Goal: Task Accomplishment & Management: Use online tool/utility

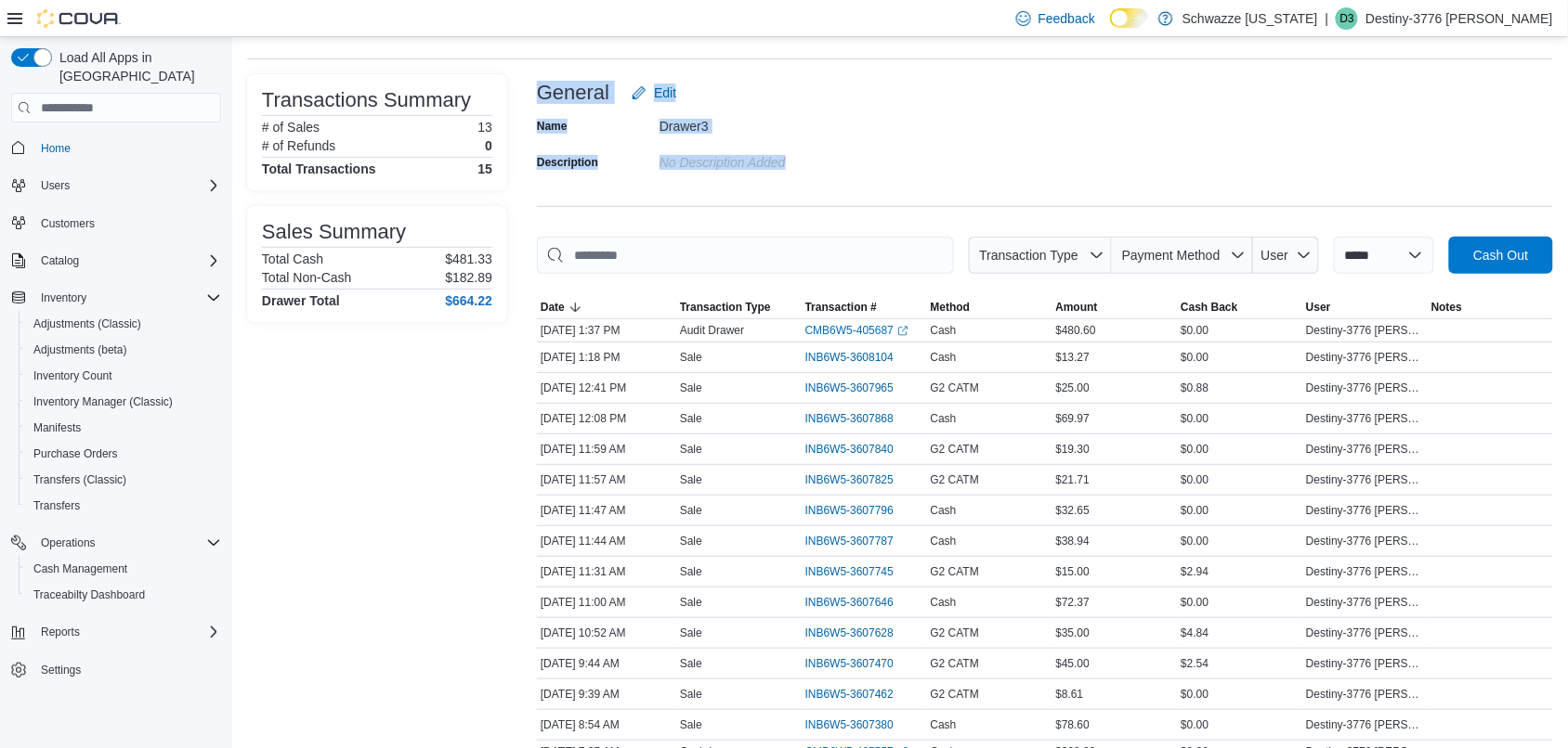
scroll to position [87, 0]
click at [109, 394] on span "Inventory Manager (Classic)" at bounding box center [103, 401] width 139 height 14
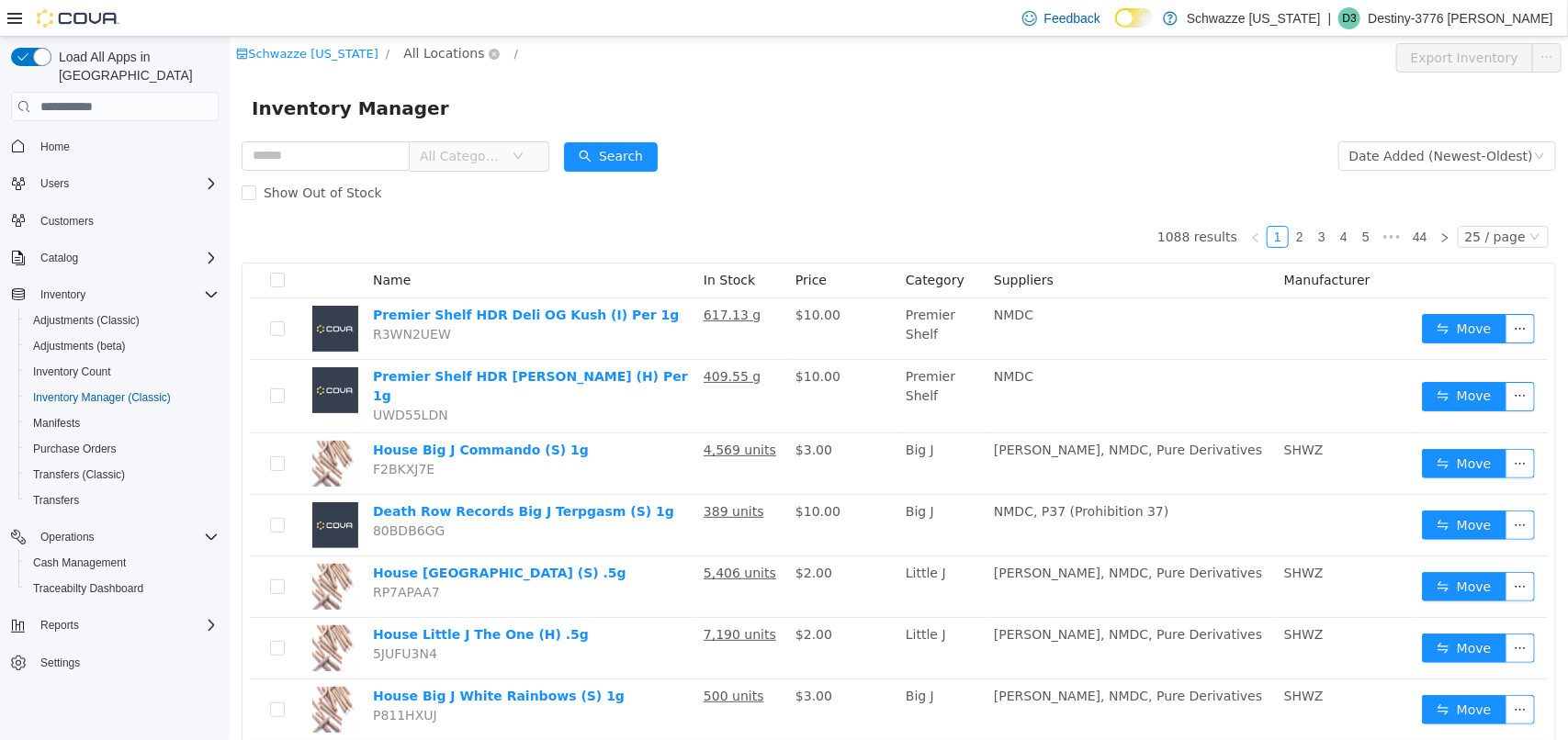
click at [463, 49] on span "All Locations" at bounding box center [442, 52] width 81 height 20
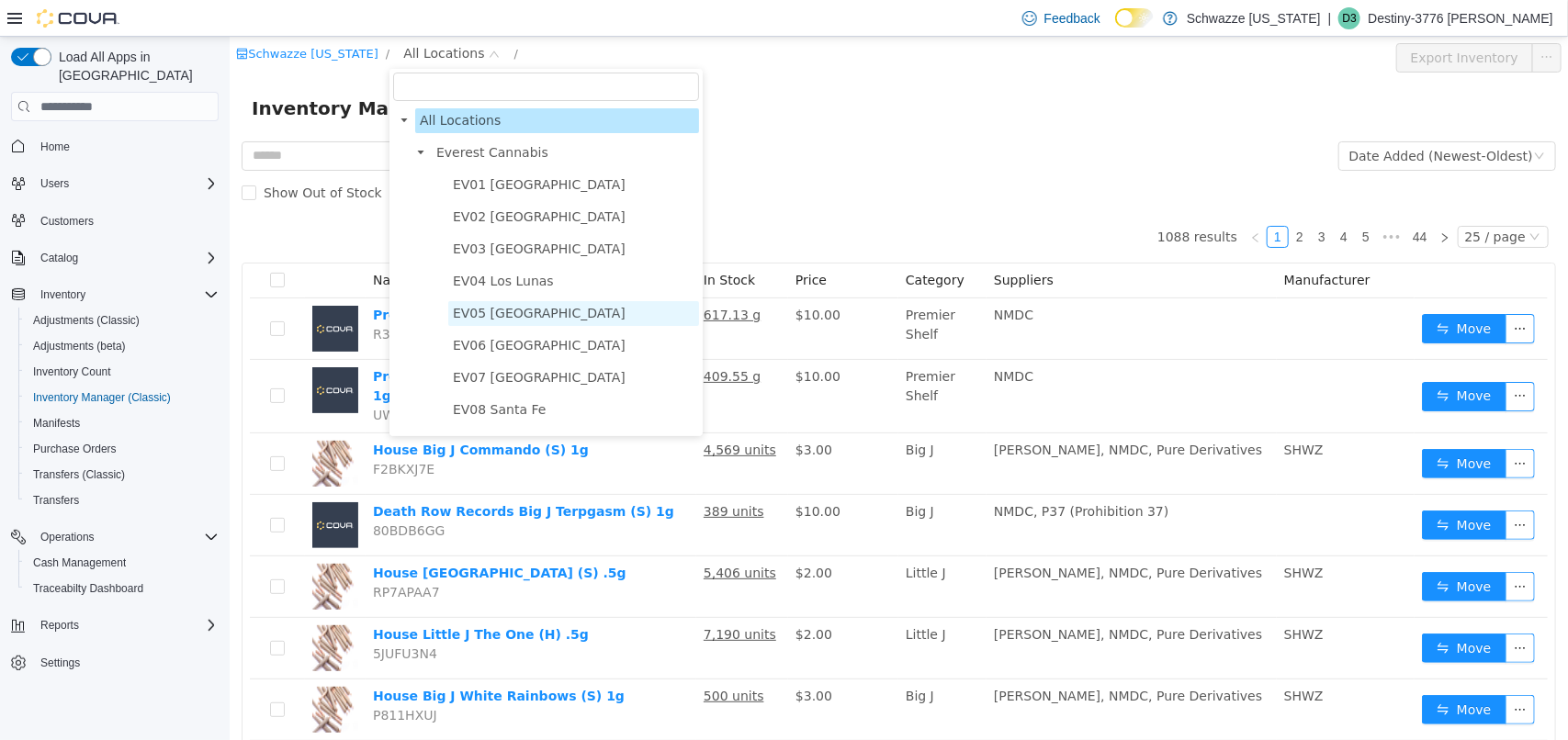
click at [548, 319] on span "EV05 [GEOGRAPHIC_DATA]" at bounding box center [573, 314] width 251 height 25
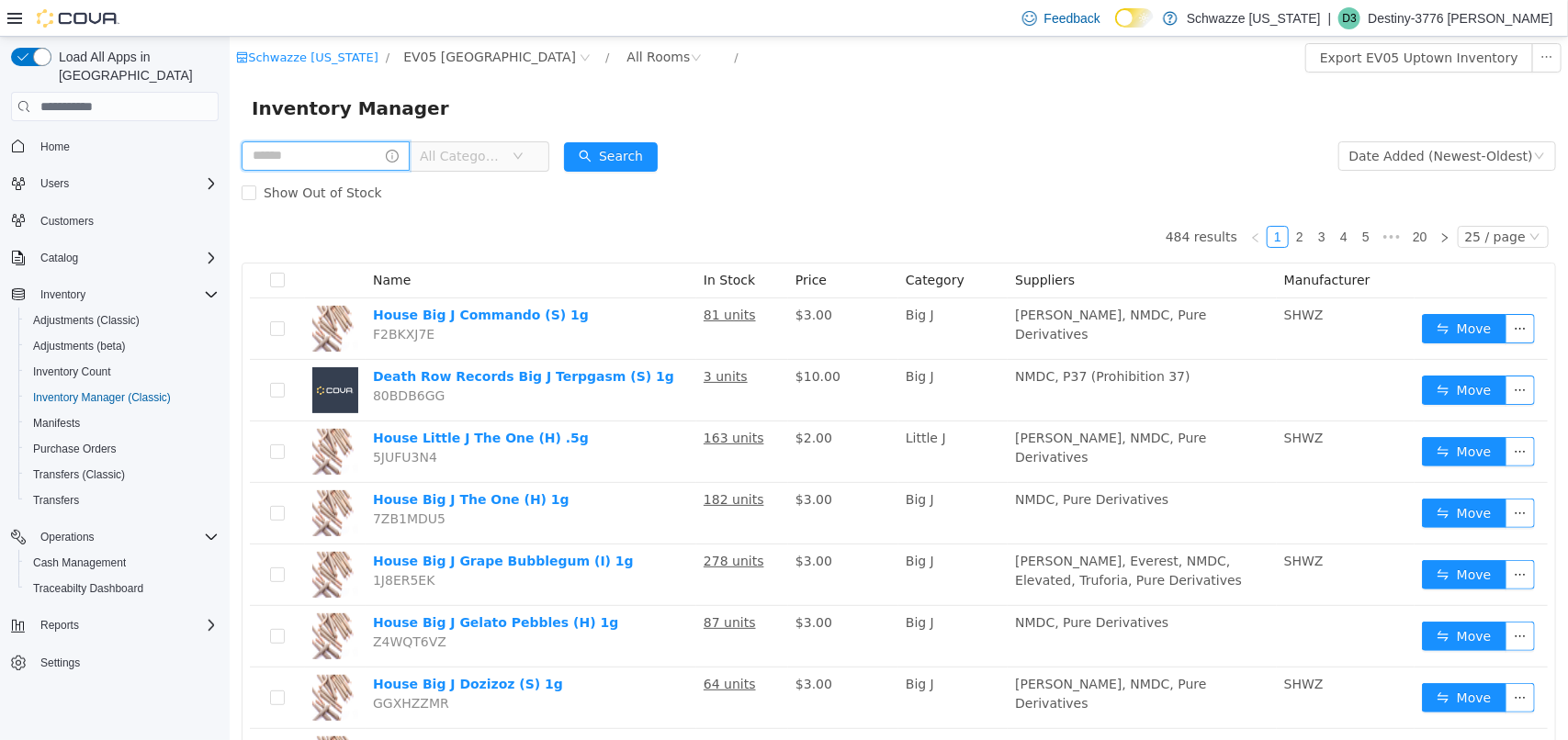
click at [327, 148] on input "text" at bounding box center [324, 156] width 168 height 29
type input "****"
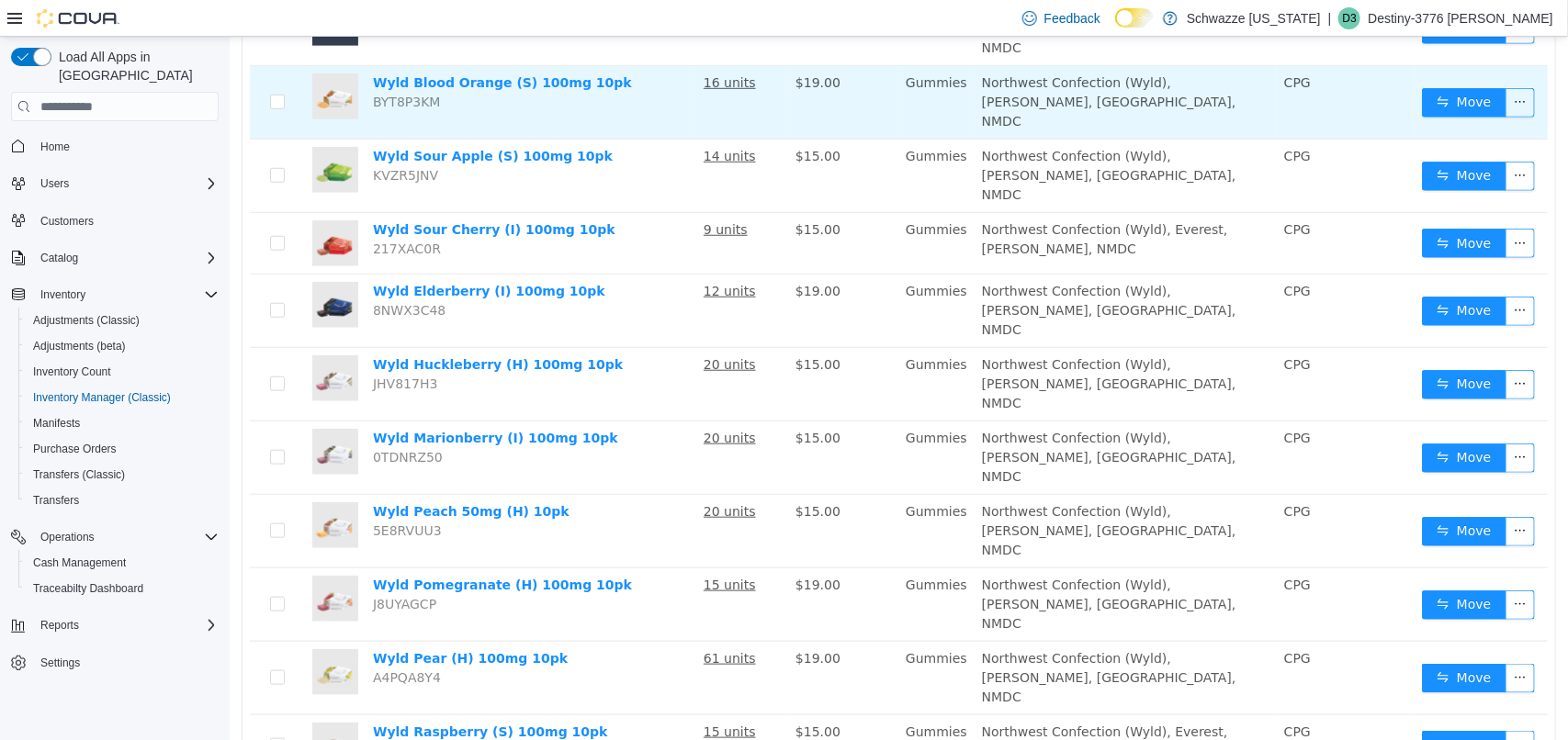
scroll to position [598, 0]
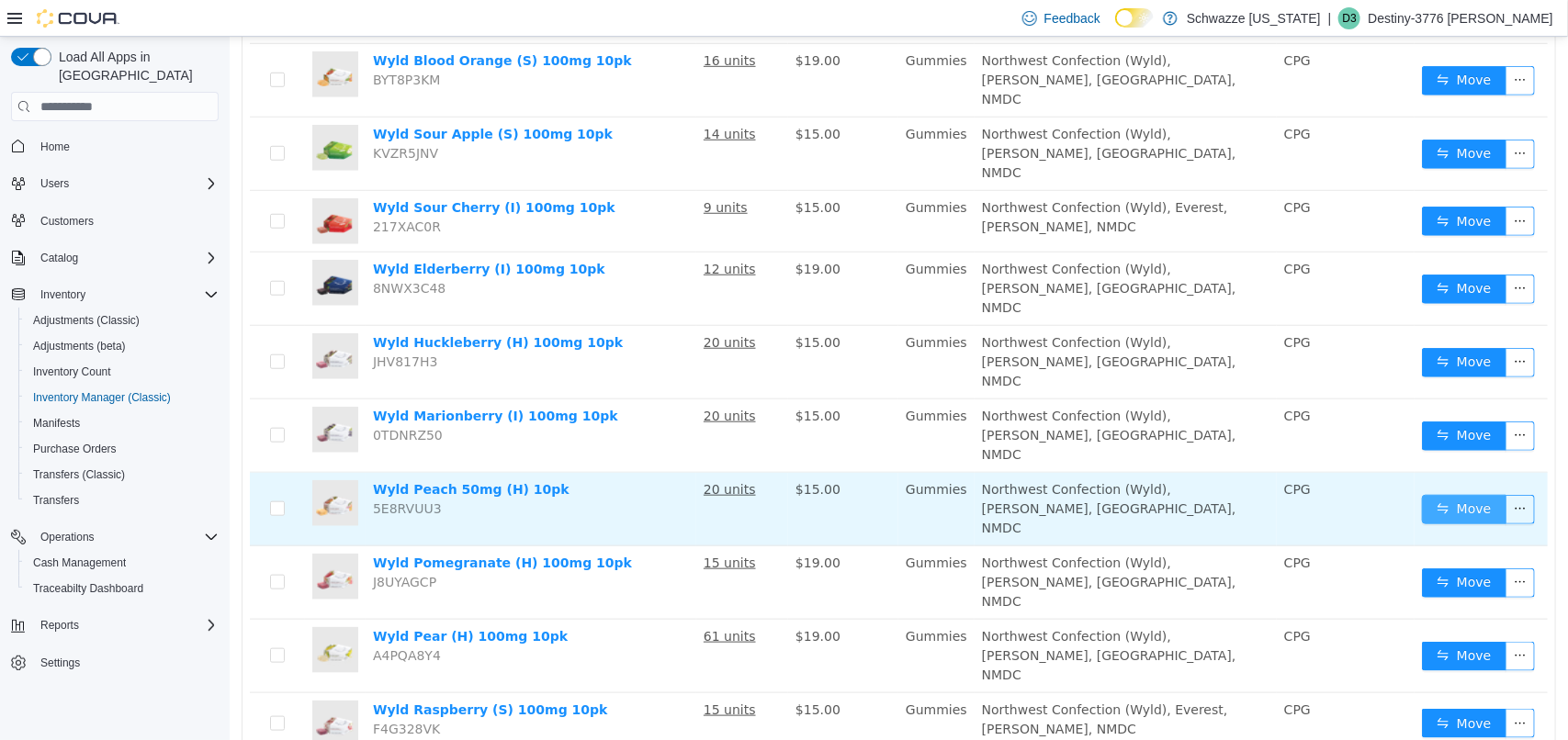
click at [1460, 495] on button "Move" at bounding box center [1463, 509] width 85 height 29
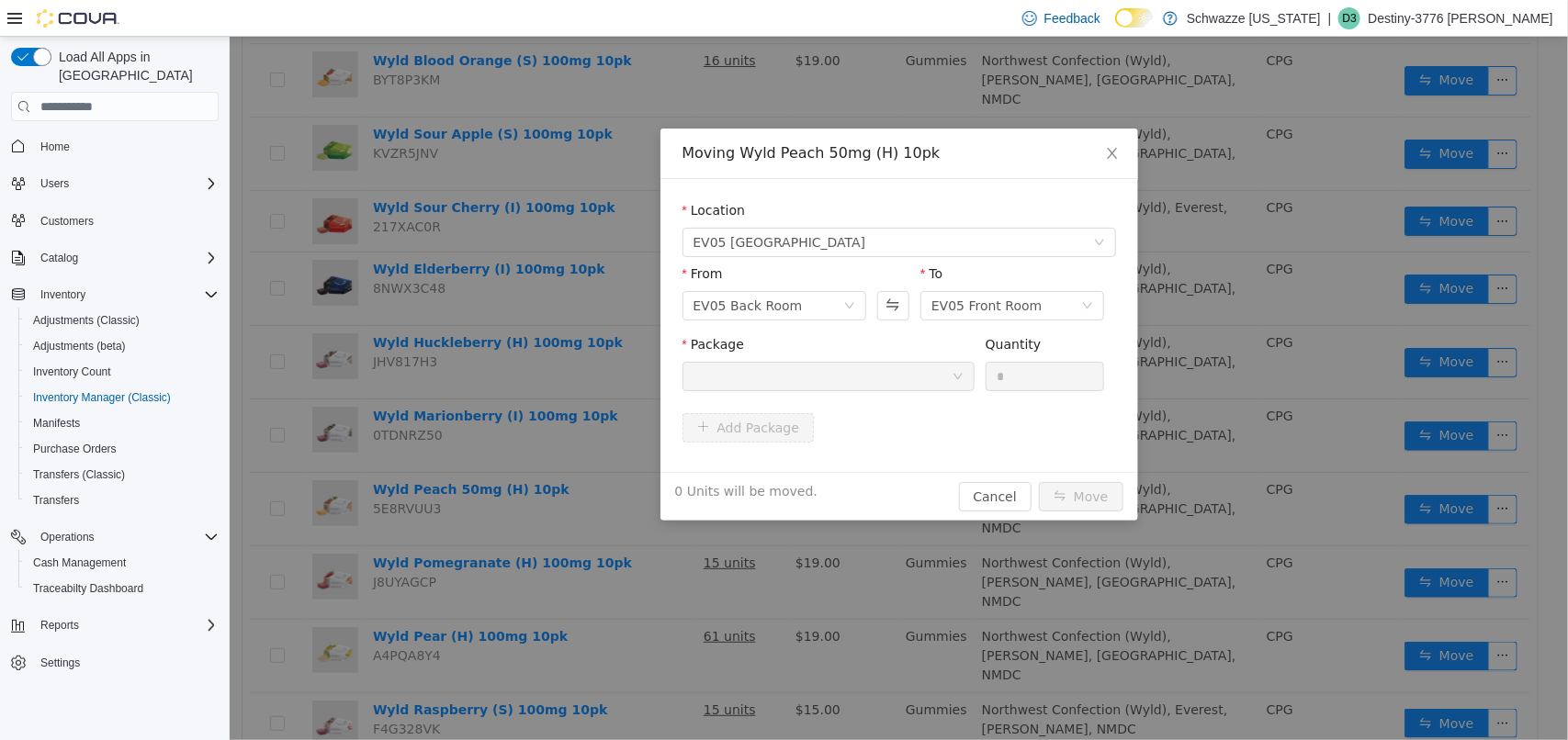
click at [840, 383] on div at bounding box center [821, 376] width 258 height 28
click at [893, 349] on div "Package" at bounding box center [828, 348] width 292 height 27
click at [852, 334] on div "From EV05 Back Room To EV05 Front Room" at bounding box center [899, 300] width 434 height 70
click at [1120, 146] on span "Close" at bounding box center [1111, 154] width 51 height 51
